Goal: Entertainment & Leisure: Consume media (video, audio)

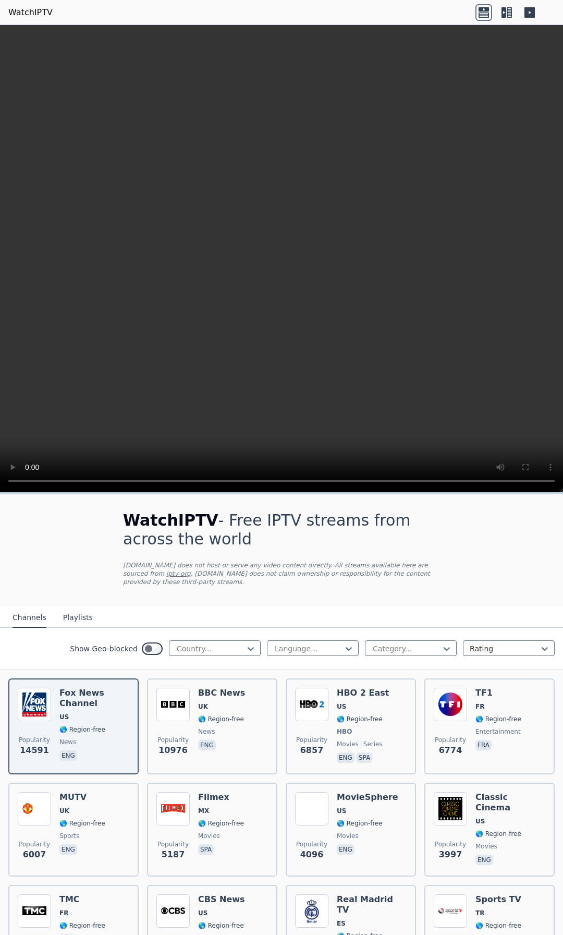
click at [70, 613] on button "Playlists" at bounding box center [78, 618] width 30 height 20
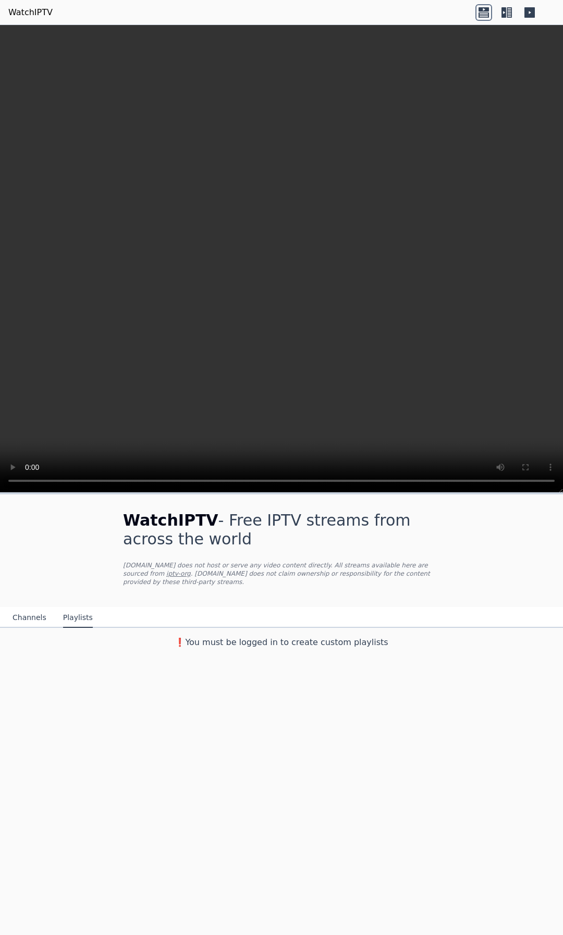
click at [31, 609] on button "Channels" at bounding box center [30, 618] width 34 height 20
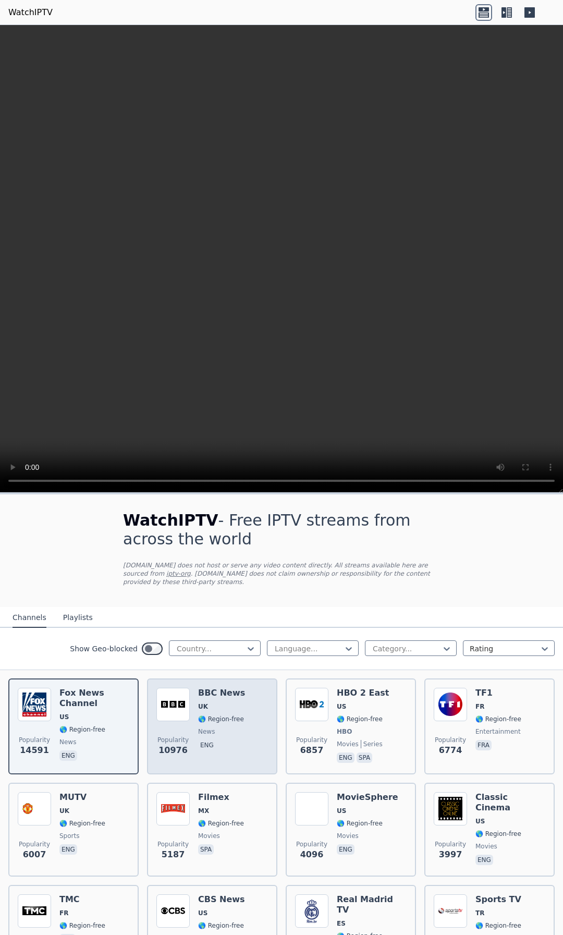
click at [227, 692] on div "BBC News UK 🌎 Region-free news eng" at bounding box center [221, 726] width 47 height 77
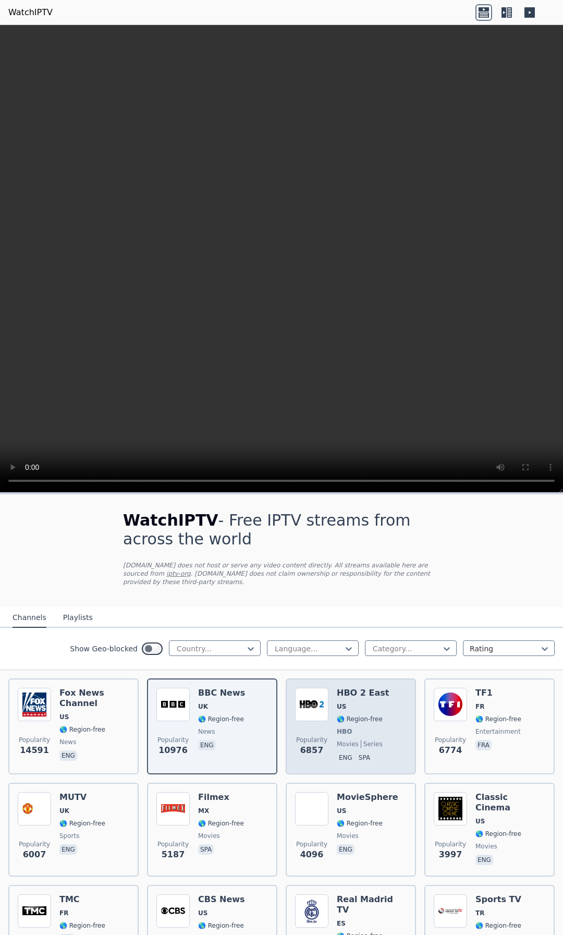
click at [327, 741] on div "Popularity 6857 HBO 2 East US 🌎 Region-free HBO movies series eng spa" at bounding box center [351, 726] width 112 height 77
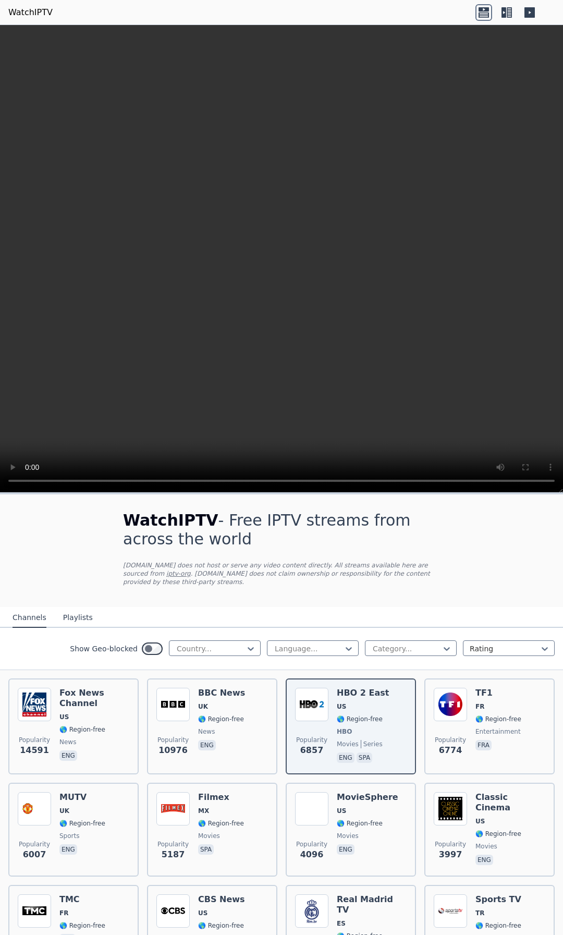
click at [409, 527] on h1 "WatchIPTV - Free IPTV streams from across the world" at bounding box center [281, 530] width 317 height 38
click at [232, 644] on div at bounding box center [211, 649] width 70 height 10
click at [290, 644] on div at bounding box center [309, 649] width 70 height 10
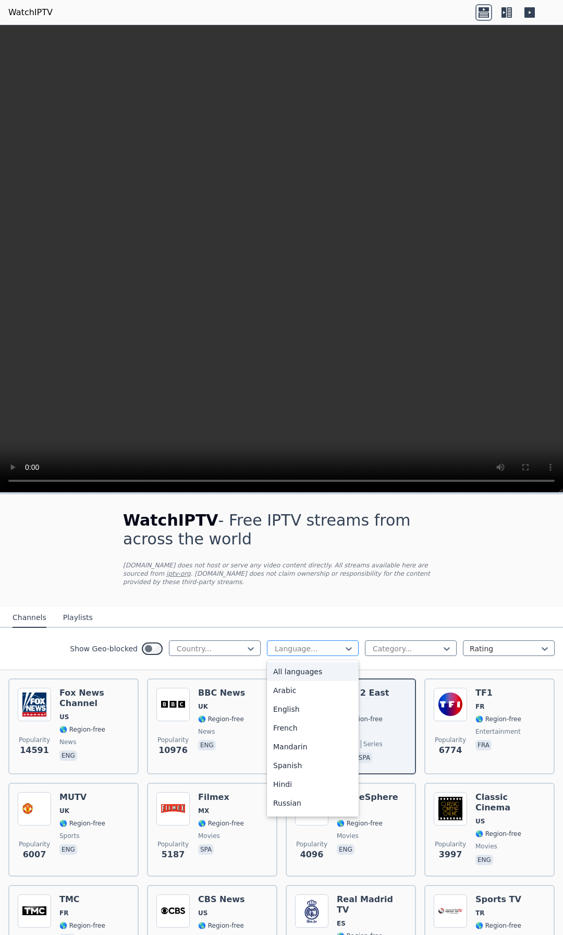
click at [290, 644] on div at bounding box center [309, 649] width 70 height 10
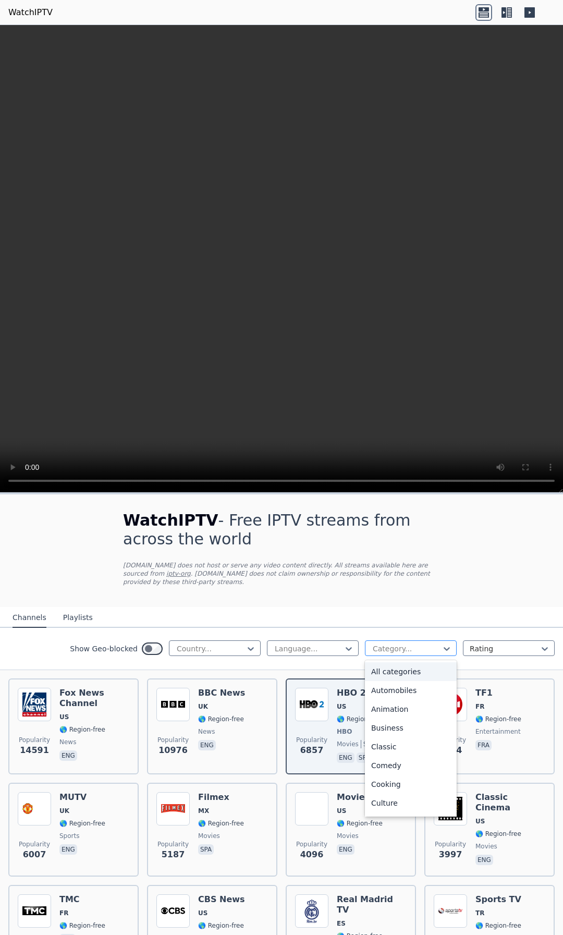
click at [410, 644] on div at bounding box center [407, 649] width 70 height 10
type input "****"
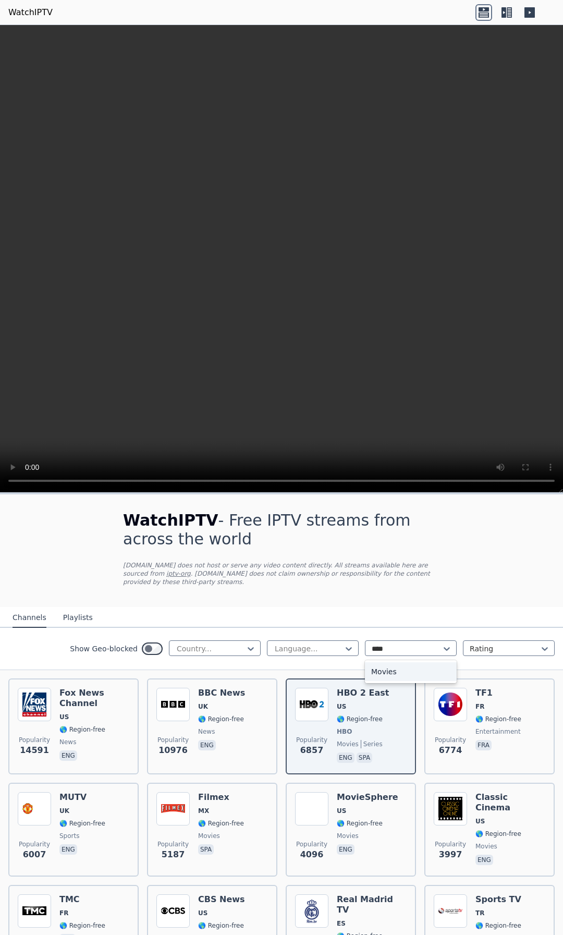
click at [416, 662] on div "Movies" at bounding box center [411, 671] width 92 height 19
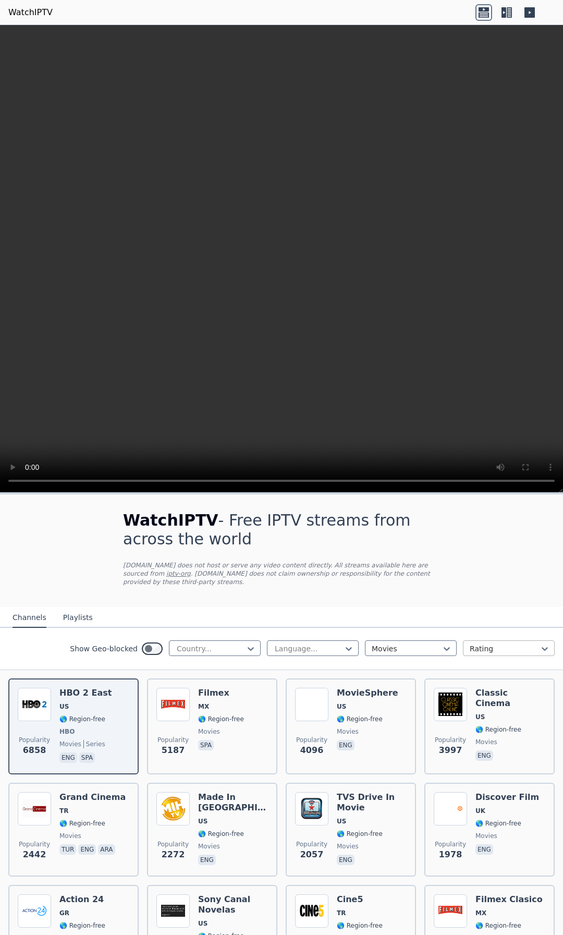
click at [479, 644] on div at bounding box center [505, 649] width 70 height 10
click at [360, 607] on nav "Channels Playlists" at bounding box center [281, 617] width 563 height 21
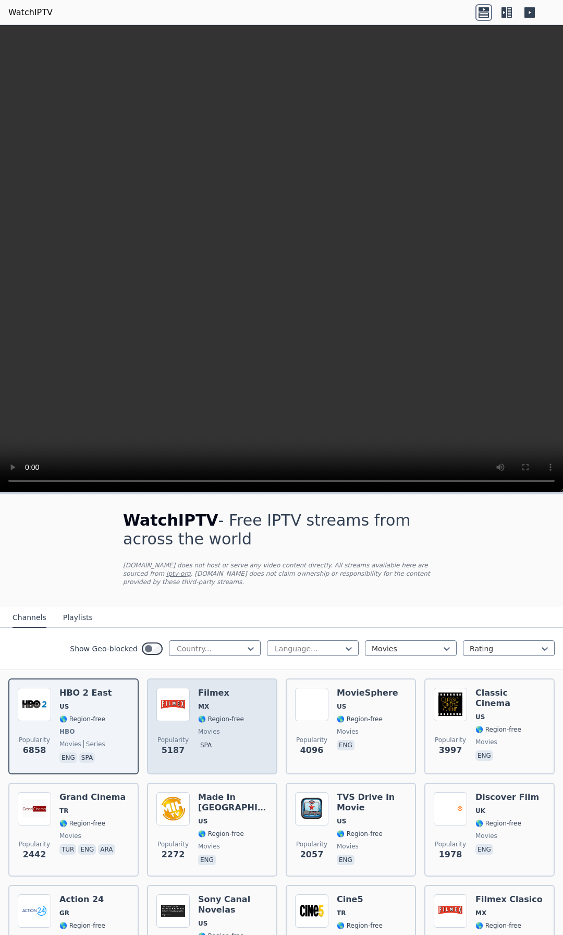
click at [221, 715] on span "🌎 Region-free" at bounding box center [221, 719] width 46 height 8
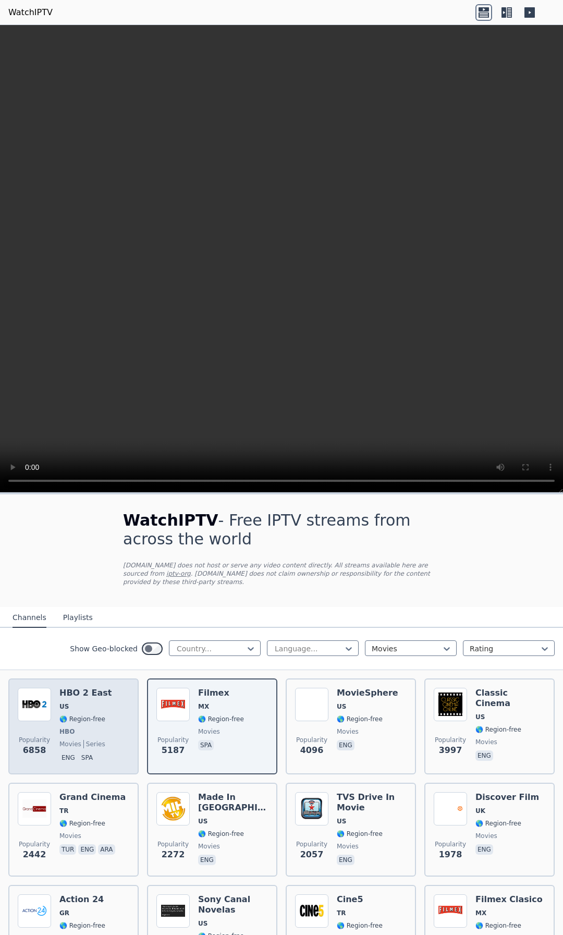
click at [102, 719] on div "Popularity 6858 HBO 2 East US 🌎 Region-free HBO movies series eng spa" at bounding box center [74, 726] width 112 height 77
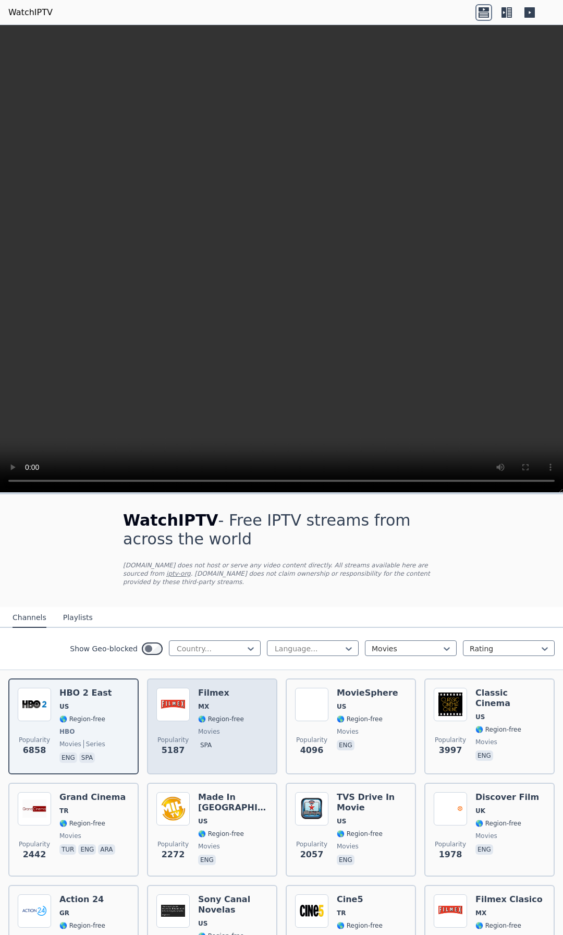
click at [199, 715] on span "🌎 Region-free" at bounding box center [221, 719] width 46 height 8
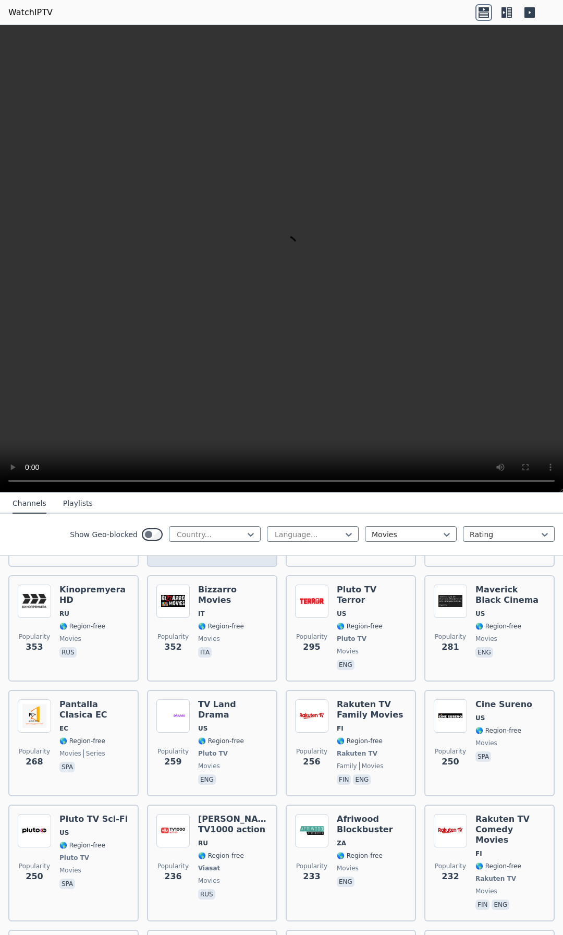
scroll to position [1513, 0]
